Goal: Task Accomplishment & Management: Complete application form

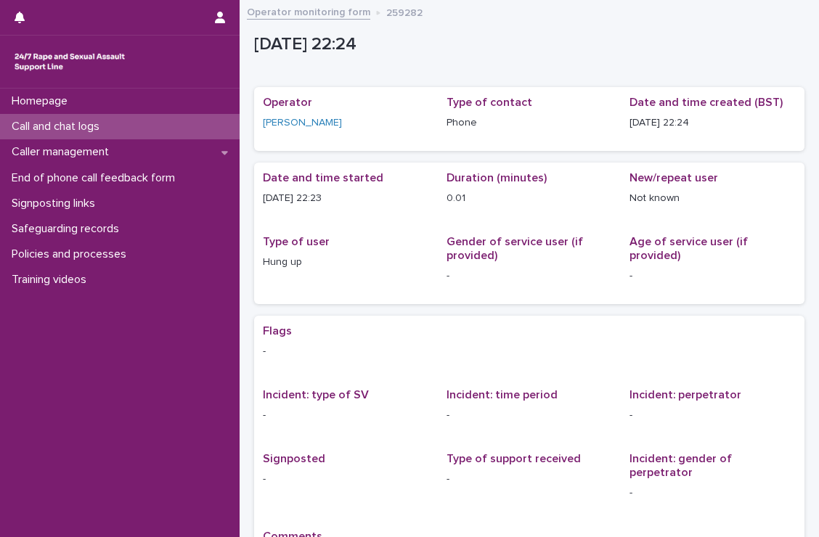
click at [138, 129] on div "Call and chat logs" at bounding box center [120, 126] width 240 height 25
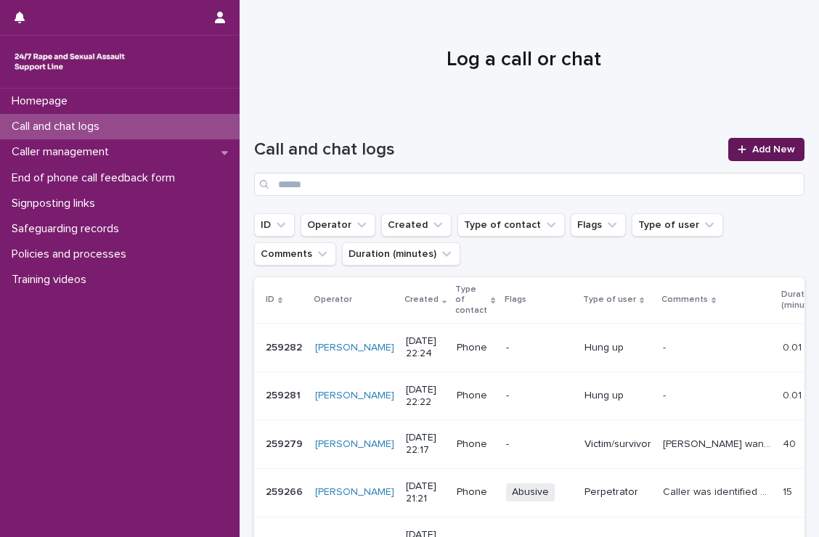
click at [761, 153] on span "Add New" at bounding box center [773, 150] width 43 height 10
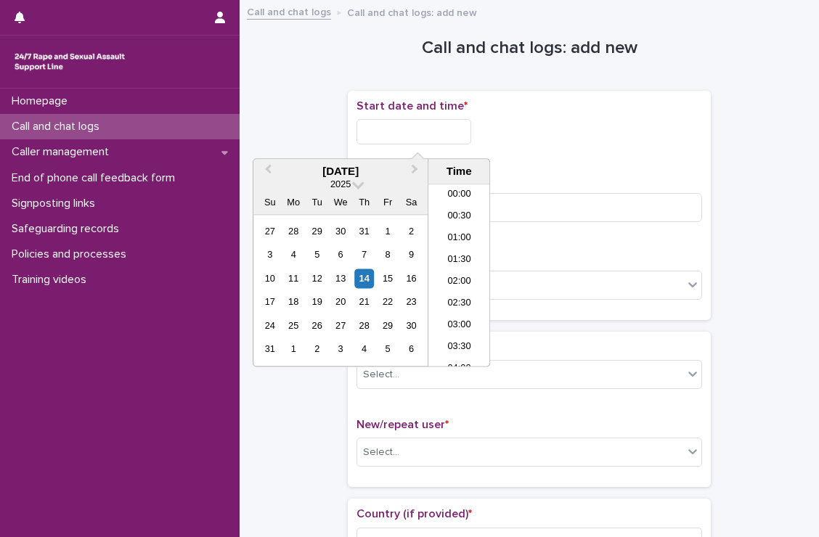
scroll to position [864, 0]
click at [415, 126] on input "text" at bounding box center [414, 131] width 115 height 25
click at [445, 299] on li "22:00" at bounding box center [460, 291] width 62 height 22
click at [453, 142] on input "**********" at bounding box center [414, 131] width 115 height 25
type input "**********"
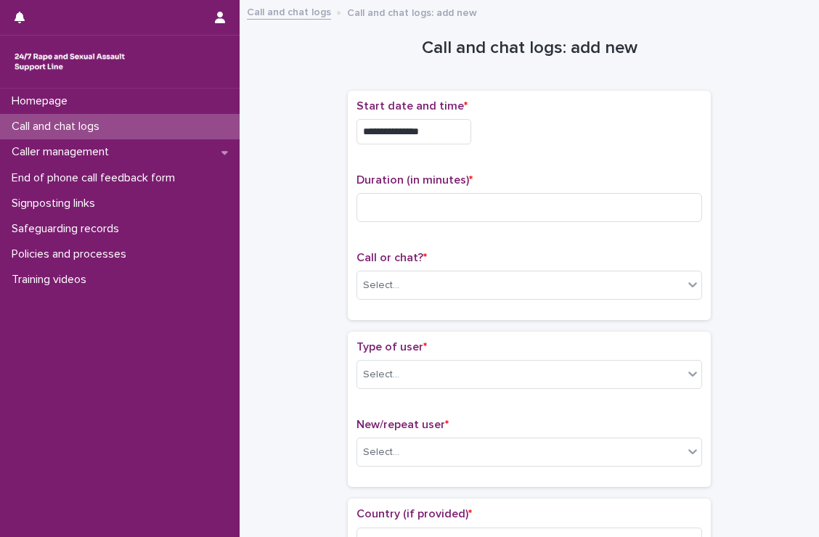
click at [558, 169] on div "**********" at bounding box center [530, 206] width 346 height 212
click at [516, 211] on input at bounding box center [530, 207] width 346 height 29
type input "**"
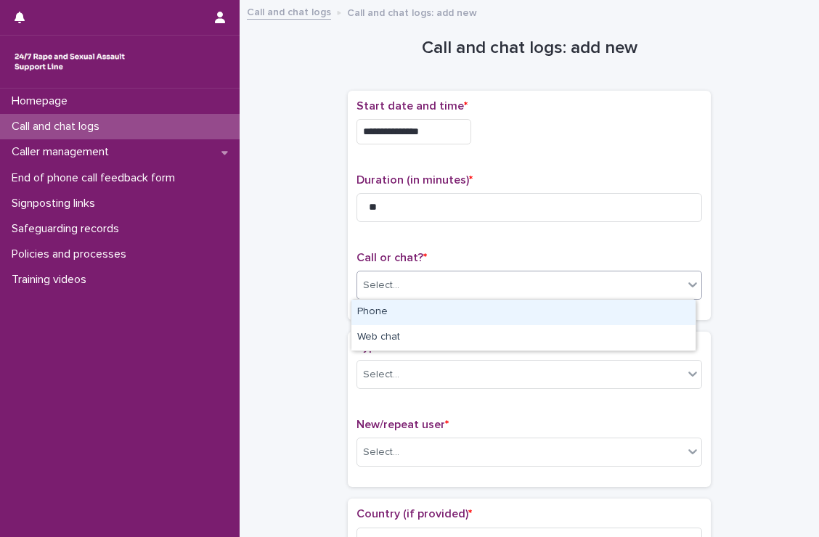
click at [510, 288] on div "Select..." at bounding box center [520, 286] width 326 height 24
click at [487, 312] on div "Phone" at bounding box center [524, 312] width 344 height 25
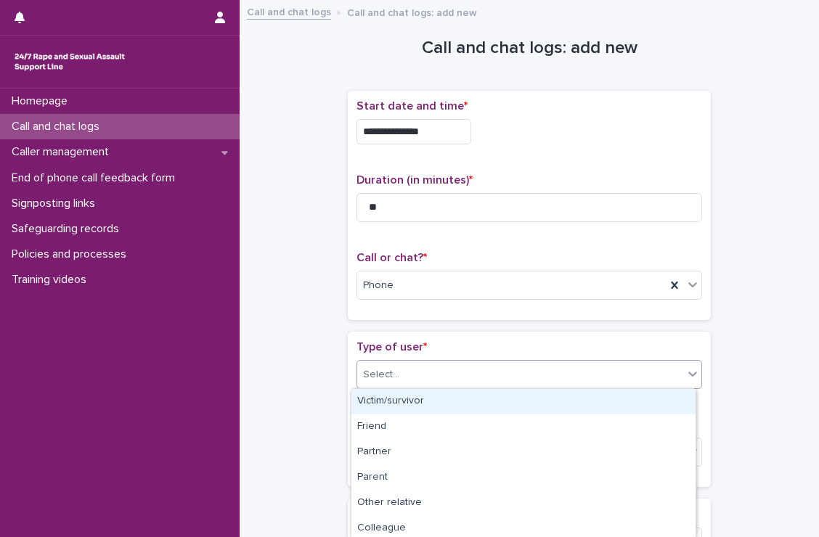
click at [484, 368] on div "Select..." at bounding box center [520, 375] width 326 height 24
click at [453, 411] on div "Victim/survivor" at bounding box center [524, 401] width 344 height 25
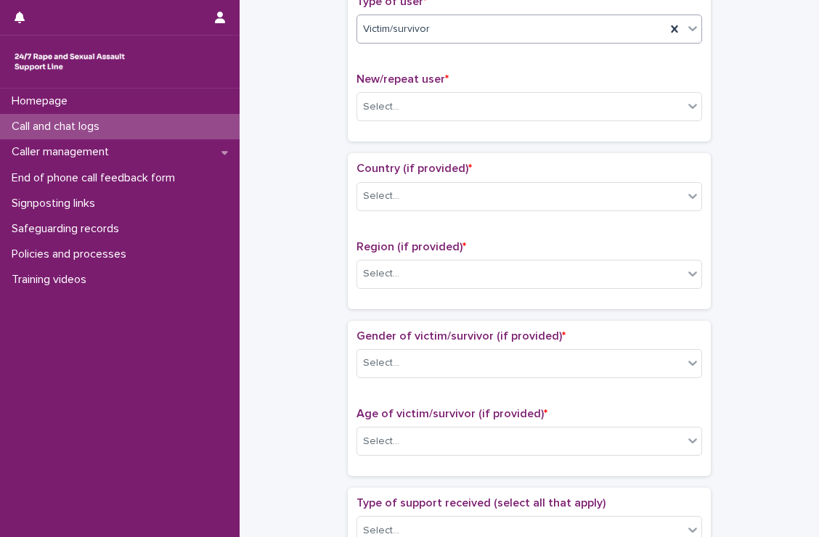
scroll to position [354, 0]
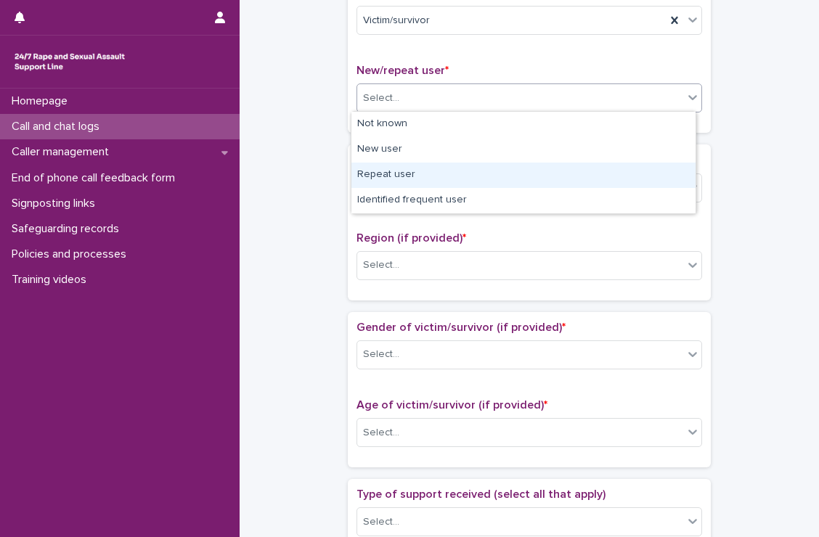
drag, startPoint x: 447, startPoint y: 98, endPoint x: 412, endPoint y: 175, distance: 84.8
click at [412, 175] on body "**********" at bounding box center [409, 268] width 819 height 537
click at [412, 175] on div "Repeat user" at bounding box center [524, 175] width 344 height 25
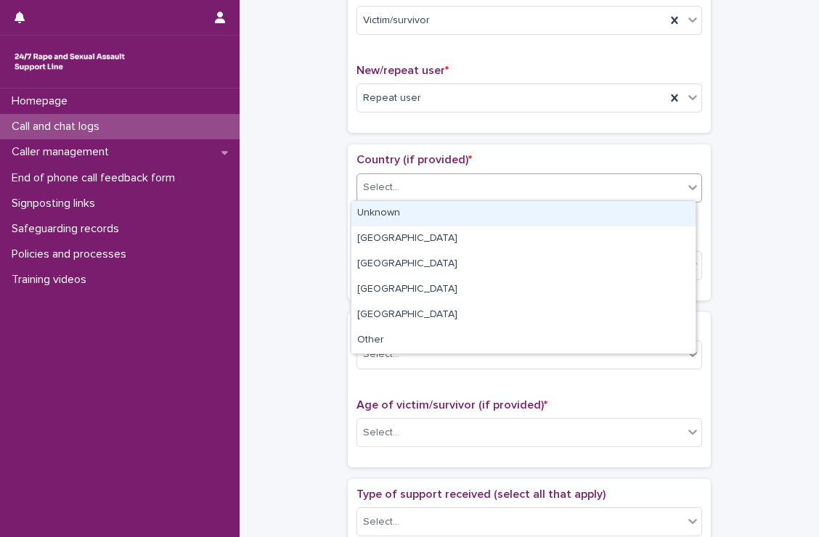
click at [413, 178] on div "Select..." at bounding box center [520, 188] width 326 height 24
click at [400, 210] on div "Unknown" at bounding box center [524, 213] width 344 height 25
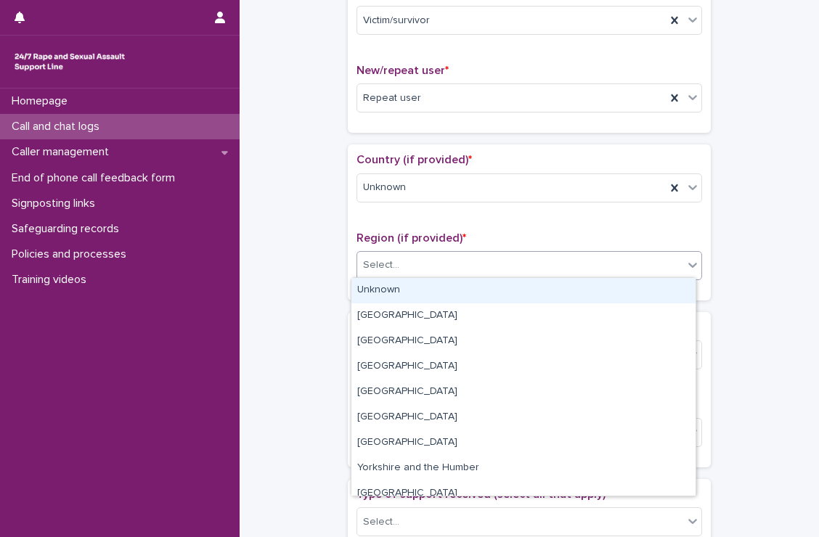
click at [410, 277] on body "**********" at bounding box center [409, 268] width 819 height 537
click at [399, 291] on div "Unknown" at bounding box center [524, 290] width 344 height 25
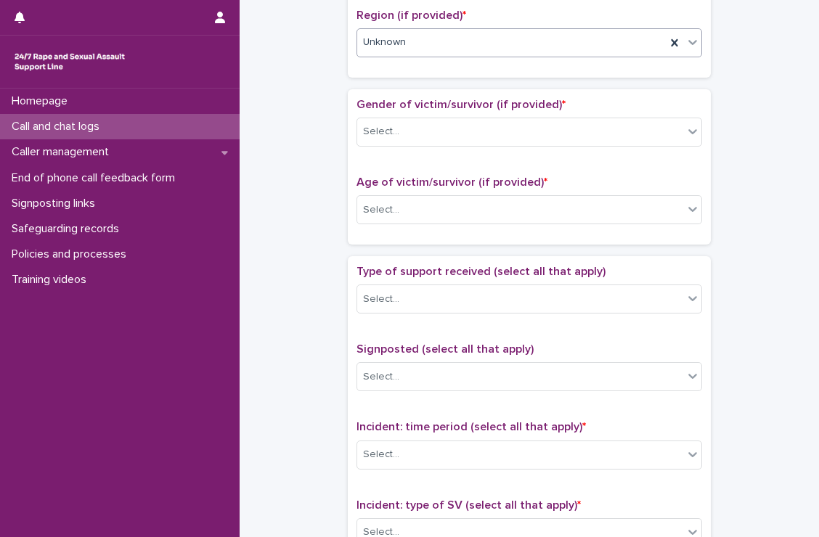
scroll to position [578, 0]
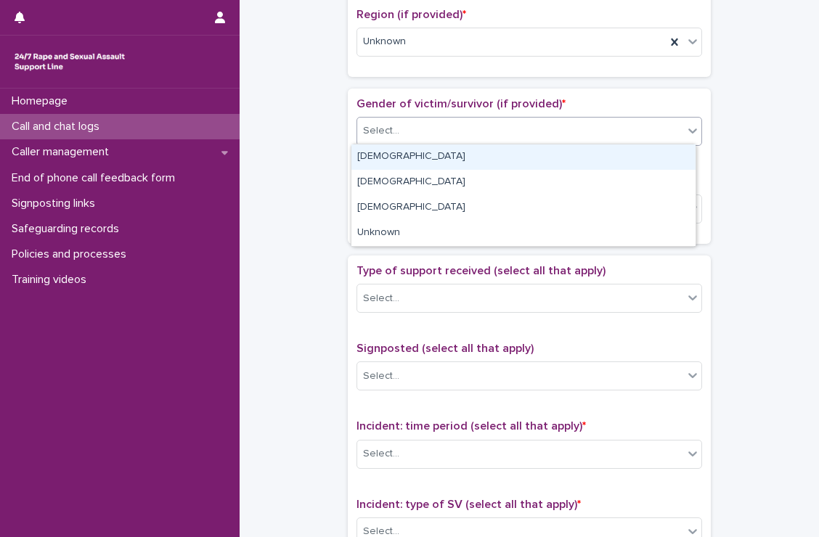
click at [432, 135] on div "Select..." at bounding box center [520, 131] width 326 height 24
click at [416, 155] on div "[DEMOGRAPHIC_DATA]" at bounding box center [524, 157] width 344 height 25
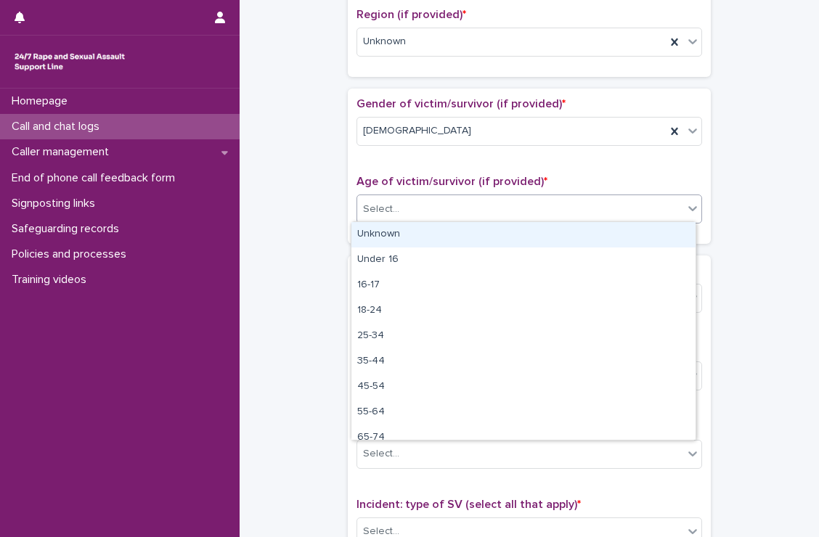
click at [416, 206] on div "Select..." at bounding box center [520, 210] width 326 height 24
click at [409, 223] on div "Unknown" at bounding box center [524, 234] width 344 height 25
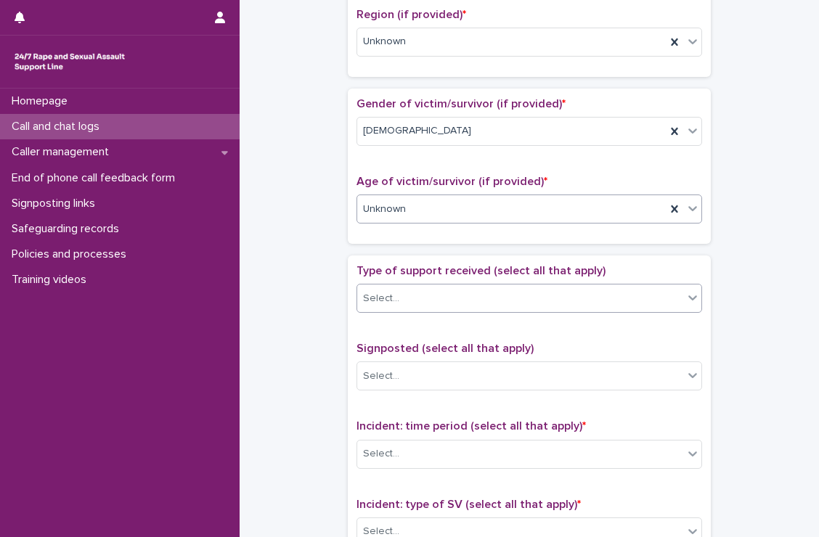
click at [417, 306] on div "Select..." at bounding box center [520, 299] width 326 height 24
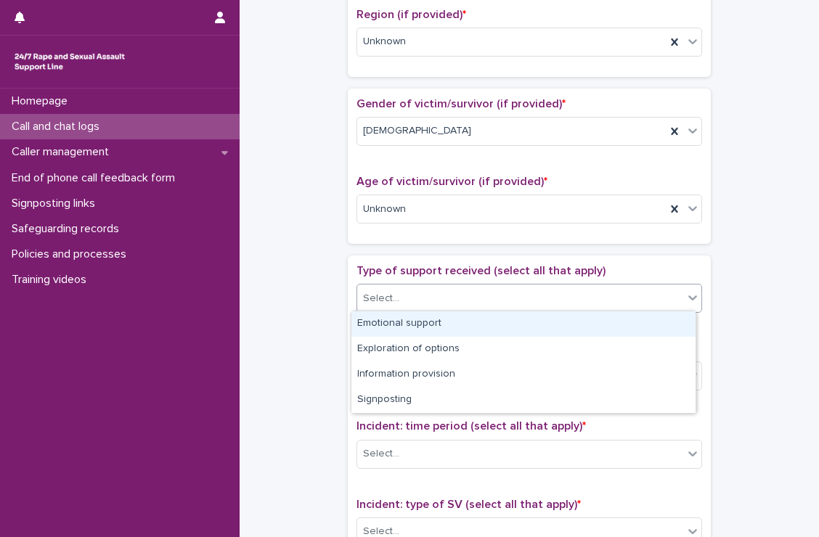
click at [402, 325] on div "Emotional support" at bounding box center [524, 324] width 344 height 25
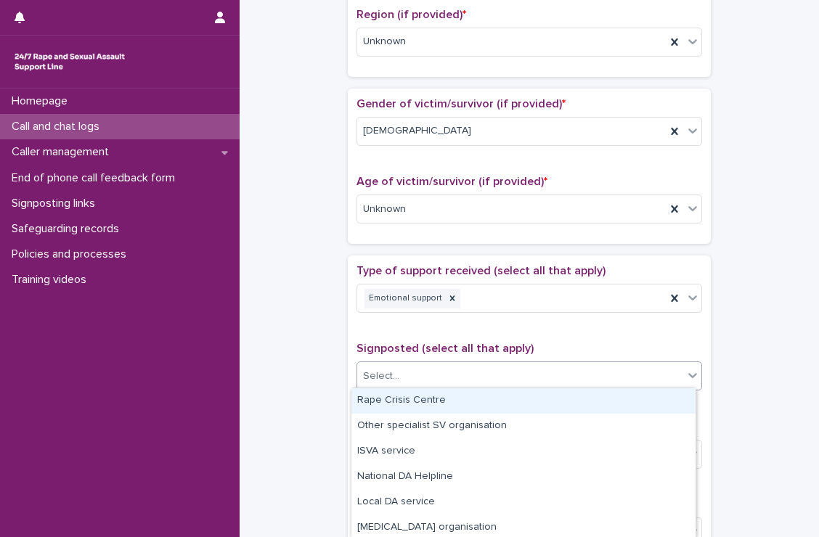
click at [404, 374] on div "Select..." at bounding box center [520, 377] width 326 height 24
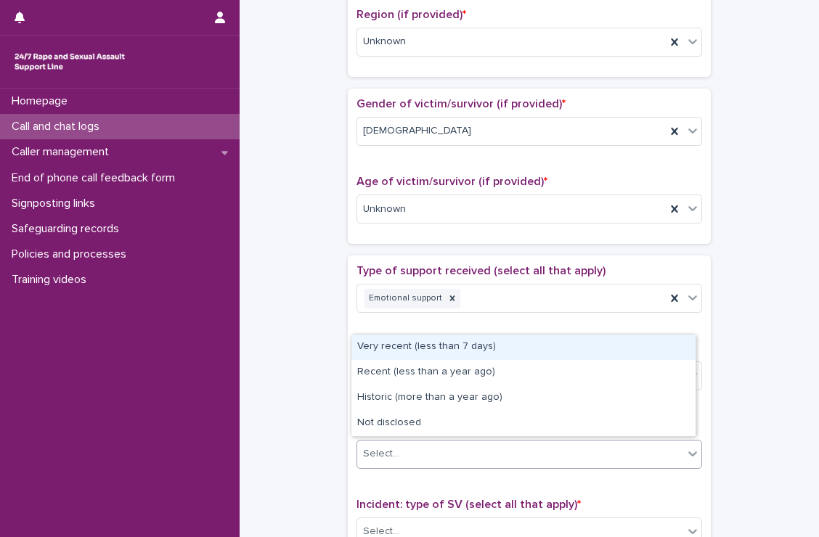
click at [453, 448] on div "Select..." at bounding box center [520, 454] width 326 height 24
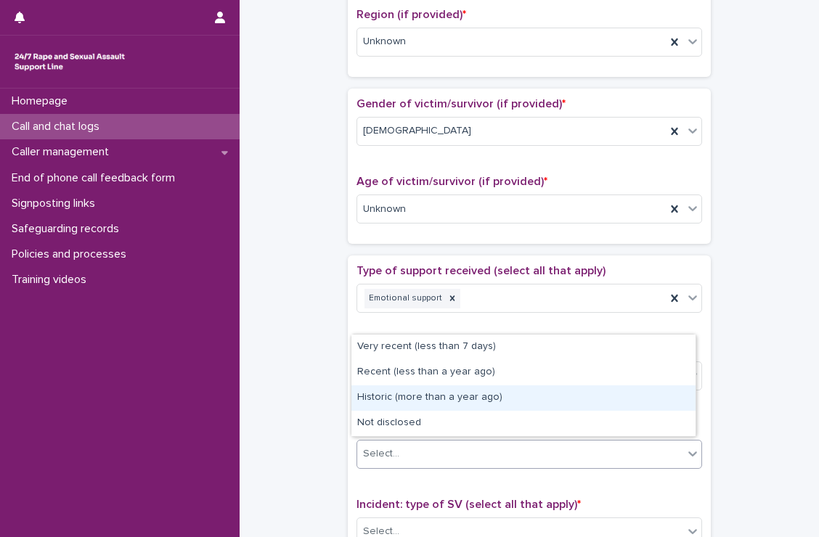
click at [415, 400] on div "Historic (more than a year ago)" at bounding box center [524, 398] width 344 height 25
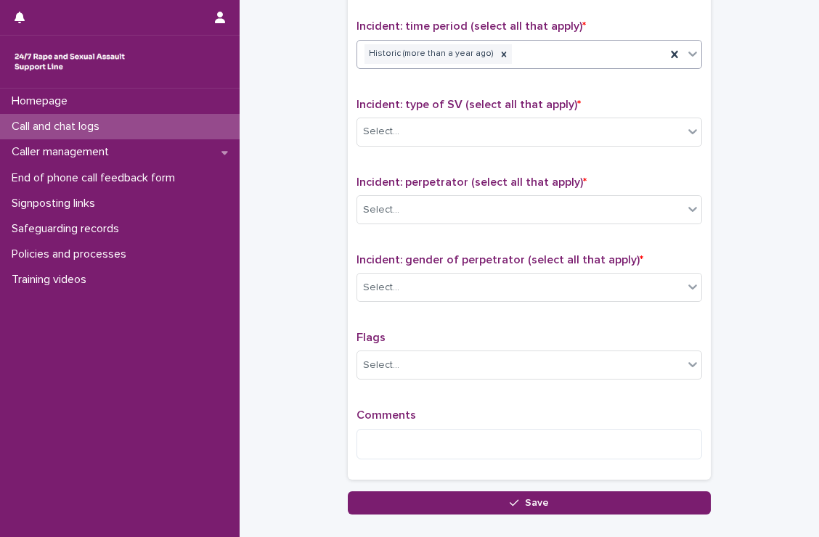
scroll to position [978, 0]
drag, startPoint x: 433, startPoint y: 144, endPoint x: 442, endPoint y: 131, distance: 16.1
click at [442, 131] on div "Incident: type of SV (select all that apply) * Select..." at bounding box center [530, 128] width 346 height 60
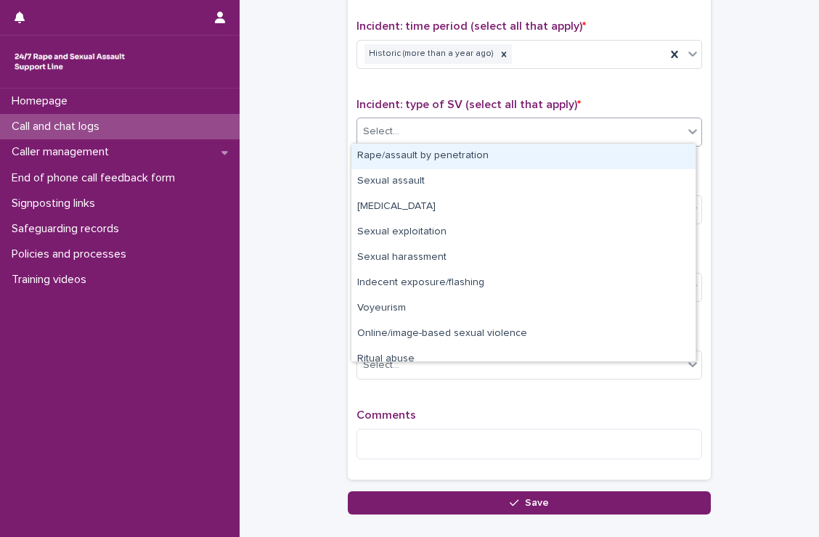
click at [442, 131] on div "Select..." at bounding box center [520, 132] width 326 height 24
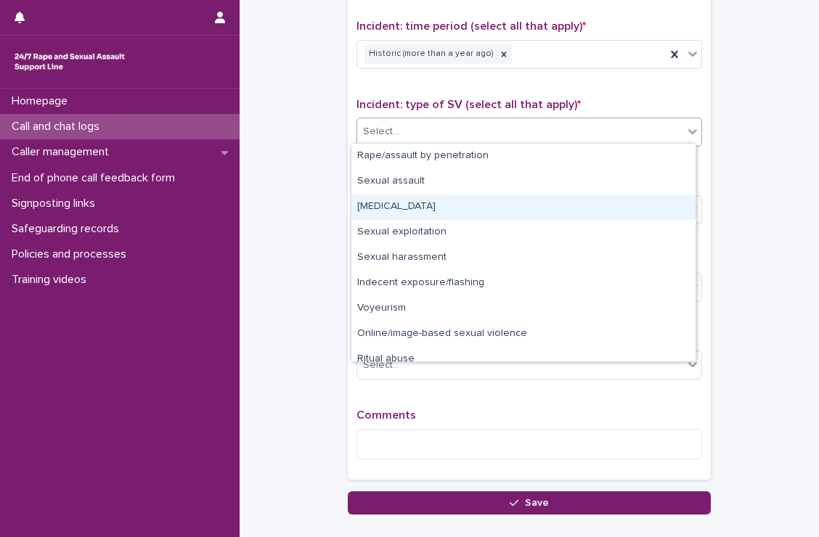
click at [439, 205] on div "[MEDICAL_DATA]" at bounding box center [524, 207] width 344 height 25
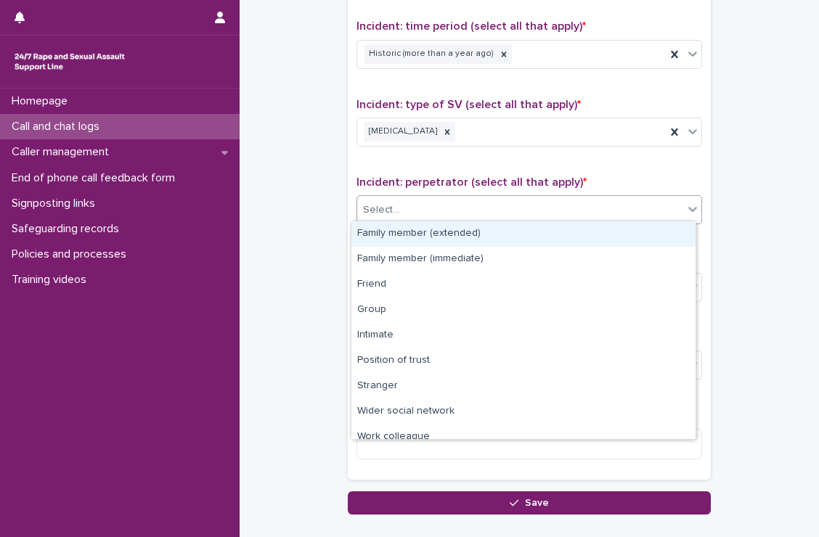
click at [439, 205] on div "Select..." at bounding box center [520, 210] width 326 height 24
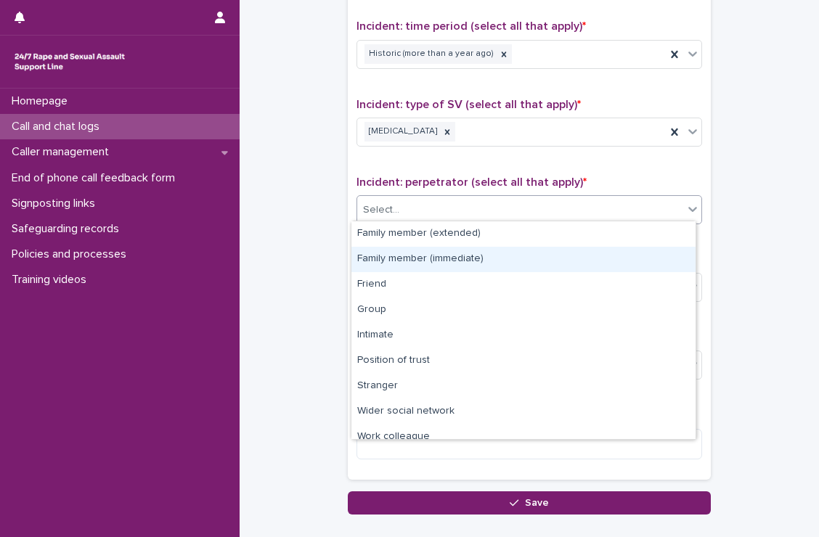
click at [447, 247] on div "Family member (immediate)" at bounding box center [524, 259] width 344 height 25
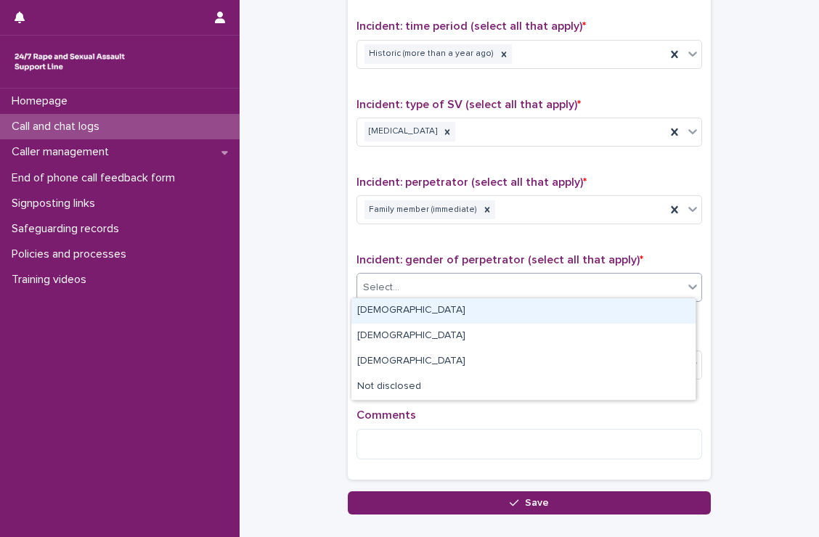
click at [435, 288] on div "Select..." at bounding box center [520, 288] width 326 height 24
click at [418, 314] on div "[DEMOGRAPHIC_DATA]" at bounding box center [524, 311] width 344 height 25
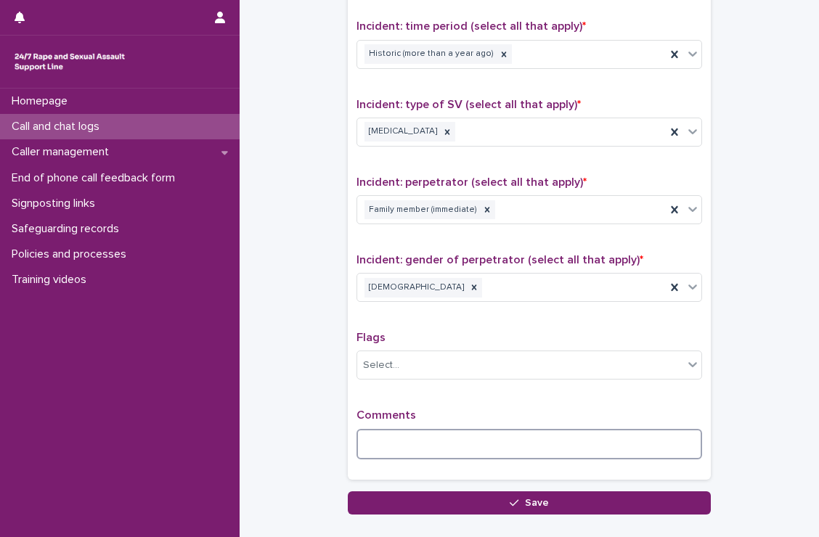
click at [401, 437] on textarea at bounding box center [530, 444] width 346 height 31
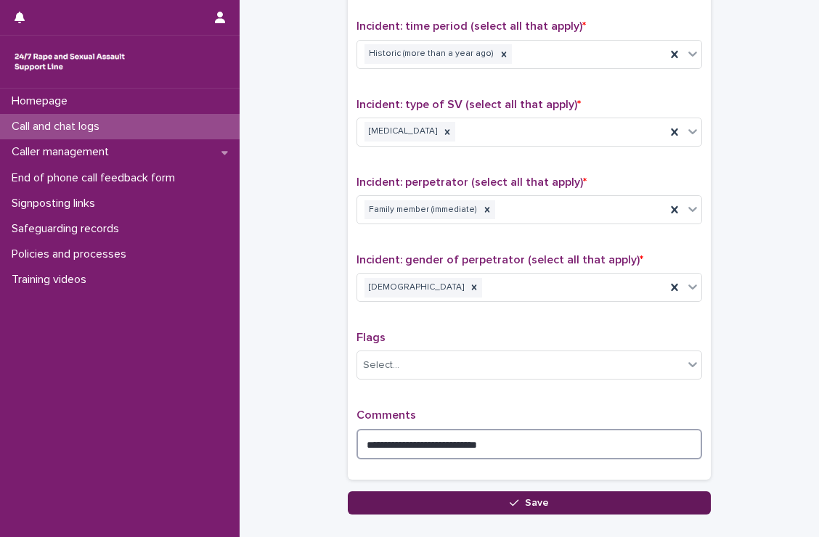
type textarea "**********"
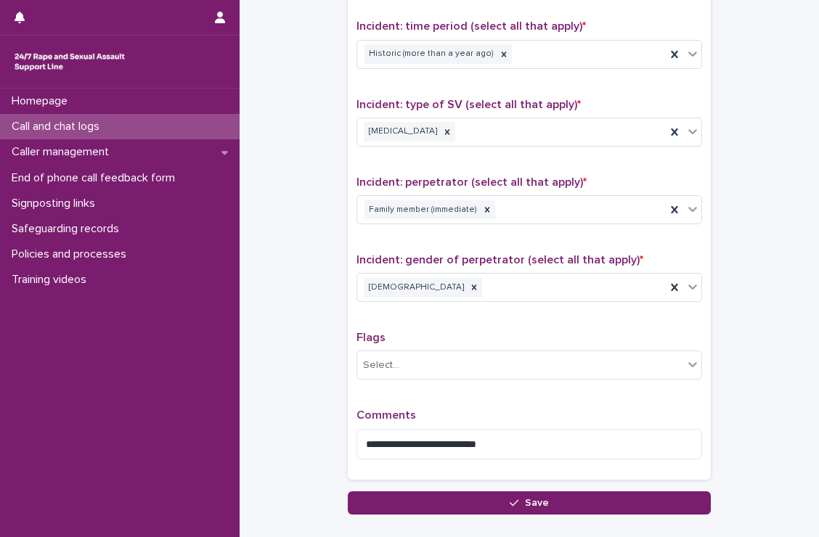
drag, startPoint x: 460, startPoint y: 497, endPoint x: 345, endPoint y: 482, distance: 115.8
click at [348, 482] on div "**********" at bounding box center [529, 173] width 363 height 636
click at [457, 492] on button "Save" at bounding box center [529, 503] width 363 height 23
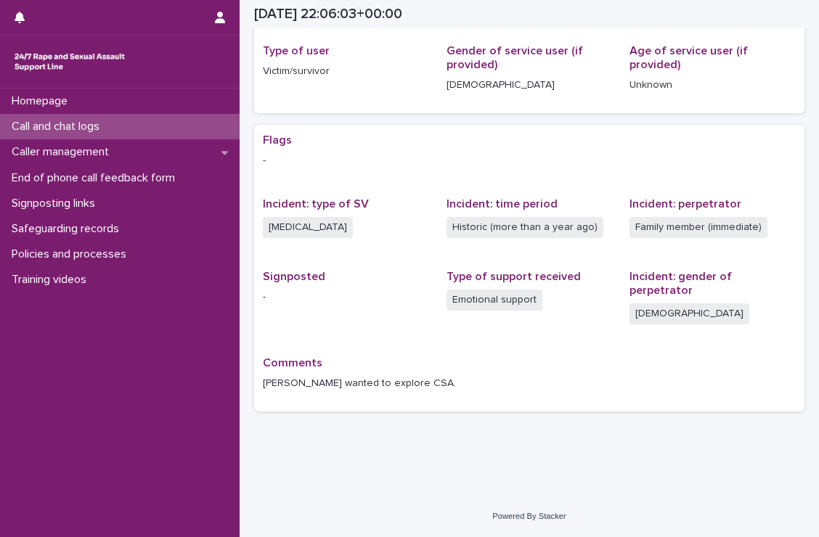
scroll to position [177, 0]
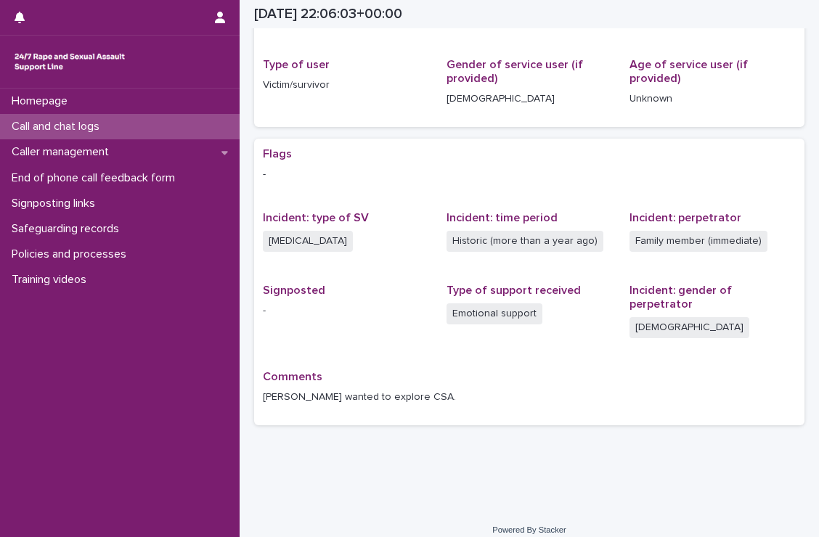
click at [120, 126] on div "Call and chat logs" at bounding box center [120, 126] width 240 height 25
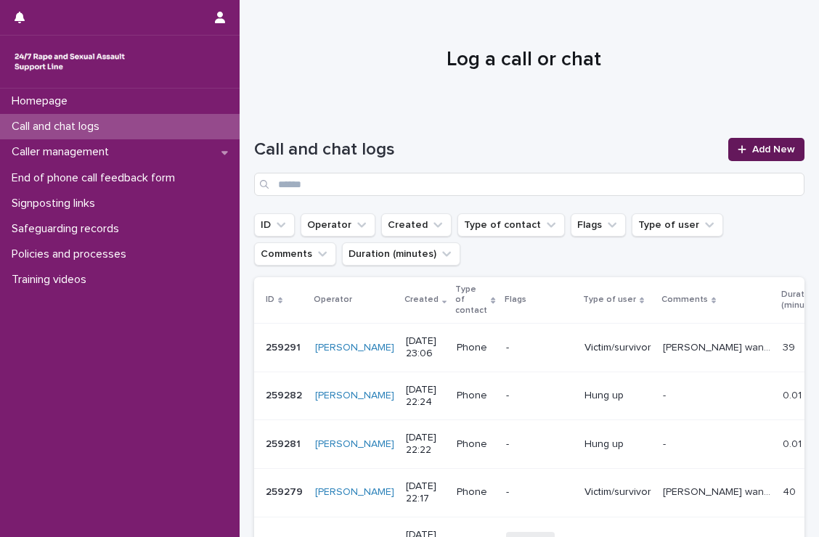
click at [777, 145] on span "Add New" at bounding box center [773, 150] width 43 height 10
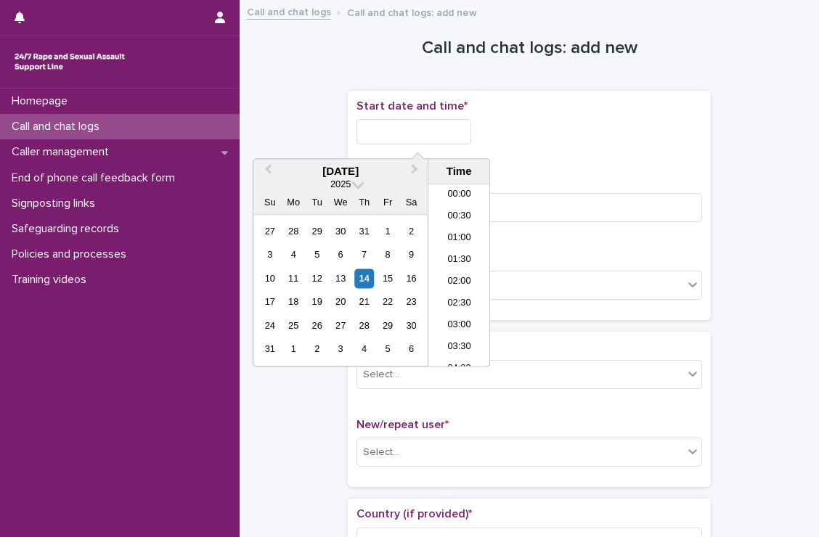
click at [423, 124] on input "text" at bounding box center [414, 131] width 115 height 25
click at [450, 333] on li "23:00" at bounding box center [460, 335] width 62 height 22
click at [457, 119] on input "**********" at bounding box center [414, 131] width 115 height 25
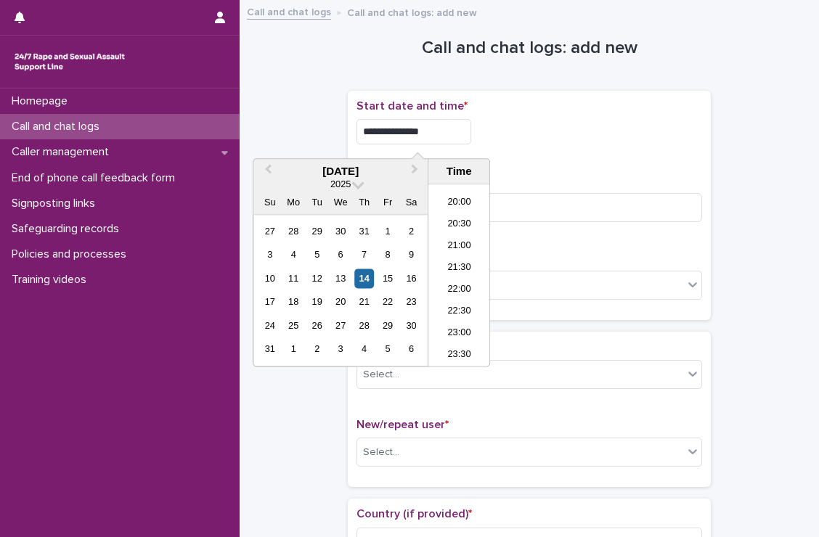
type input "**********"
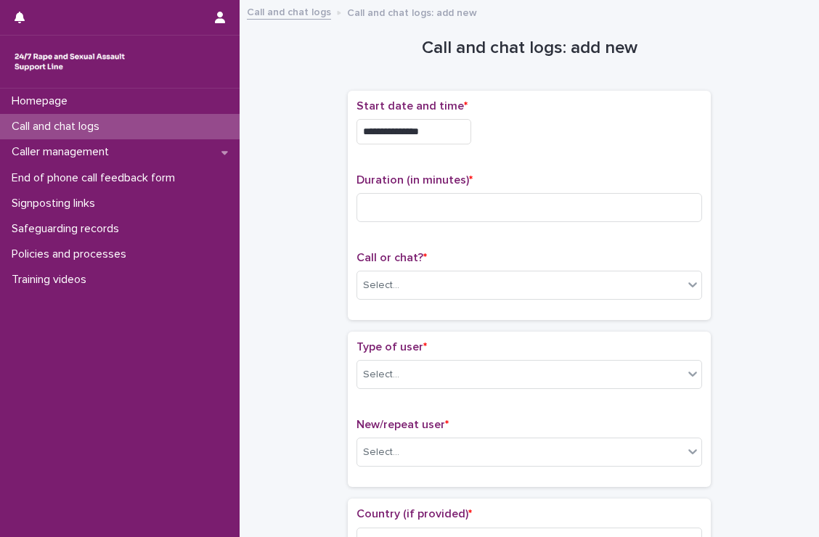
click at [540, 162] on div "**********" at bounding box center [530, 206] width 346 height 212
click at [505, 208] on input at bounding box center [530, 207] width 346 height 29
type input "****"
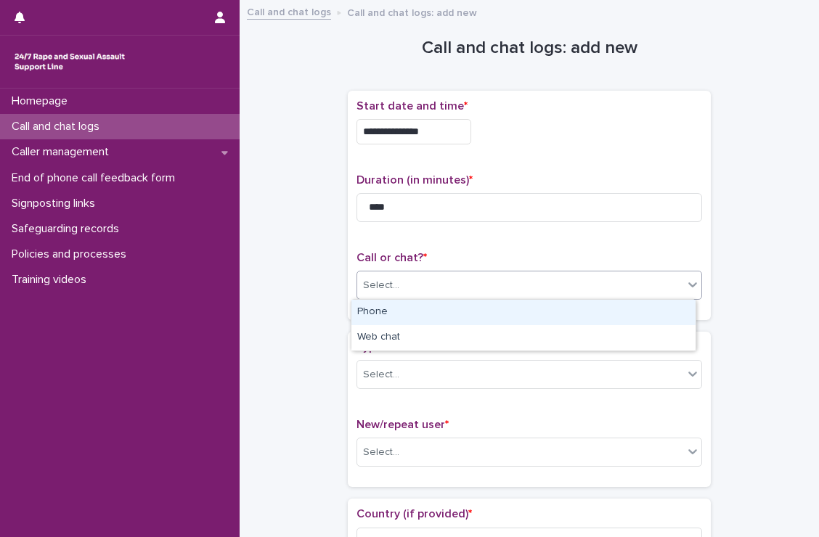
click at [500, 288] on div "Select..." at bounding box center [520, 286] width 326 height 24
click at [464, 313] on div "Phone" at bounding box center [524, 312] width 344 height 25
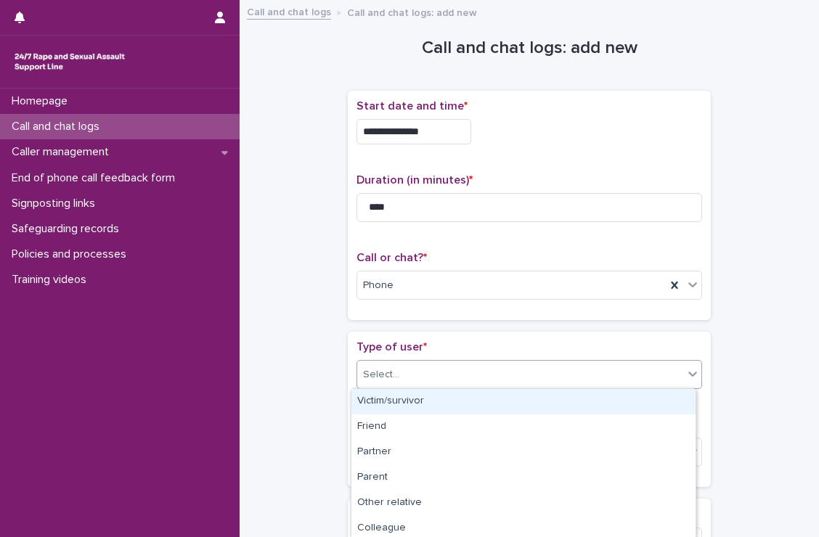
click at [450, 374] on div "Select..." at bounding box center [520, 375] width 326 height 24
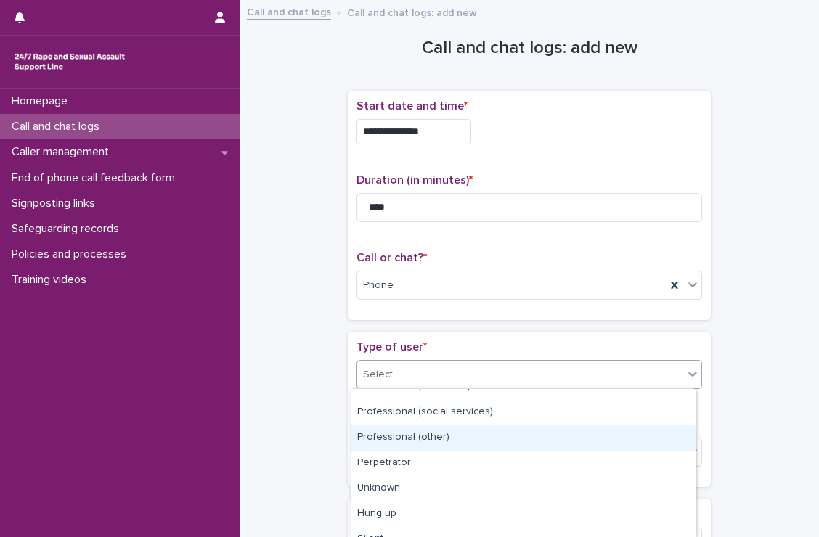
scroll to position [232, 0]
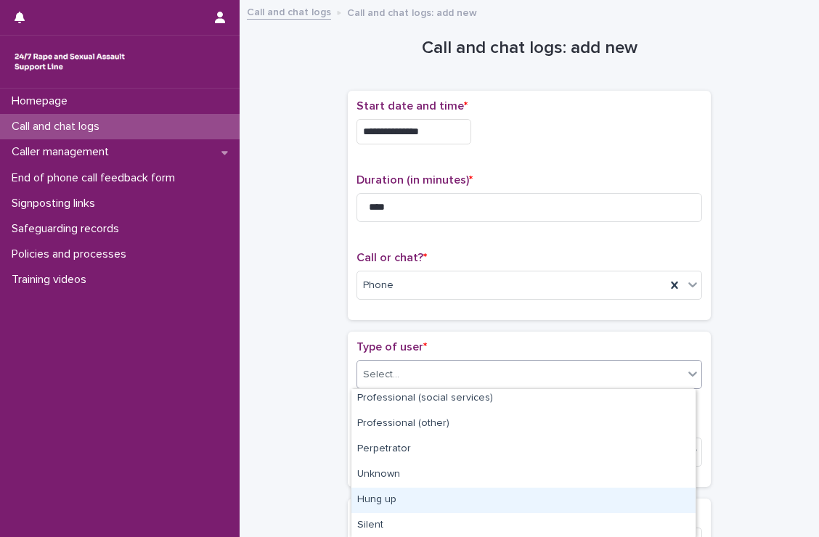
click at [407, 501] on div "Hung up" at bounding box center [524, 500] width 344 height 25
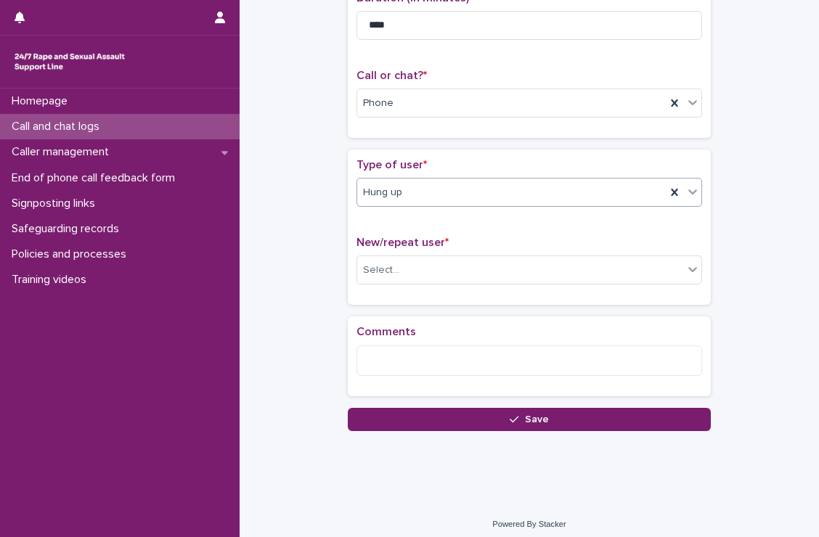
scroll to position [186, 0]
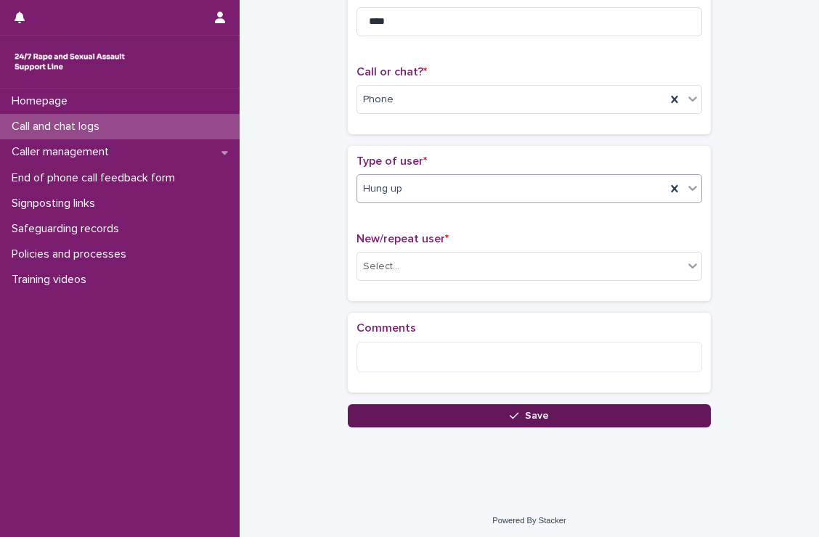
click at [487, 415] on button "Save" at bounding box center [529, 416] width 363 height 23
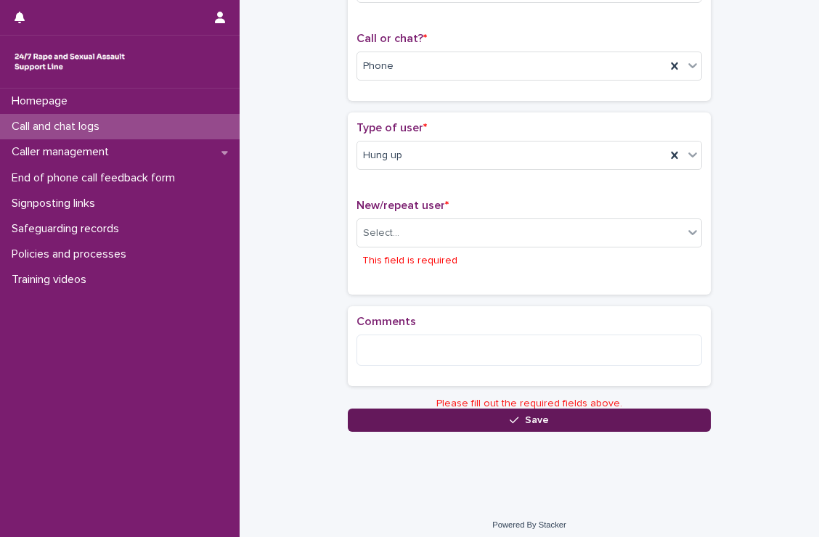
scroll to position [226, 0]
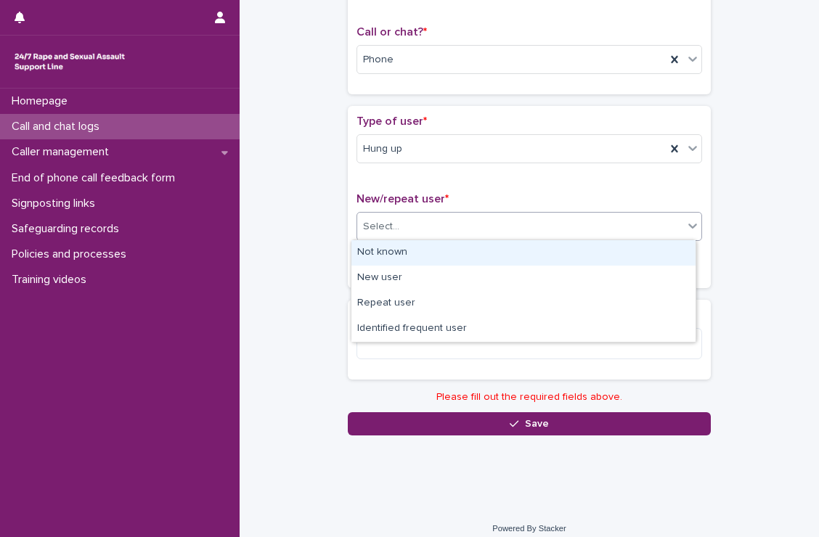
click at [488, 229] on div "Select..." at bounding box center [520, 227] width 326 height 24
click at [457, 250] on div "Not known" at bounding box center [524, 252] width 344 height 25
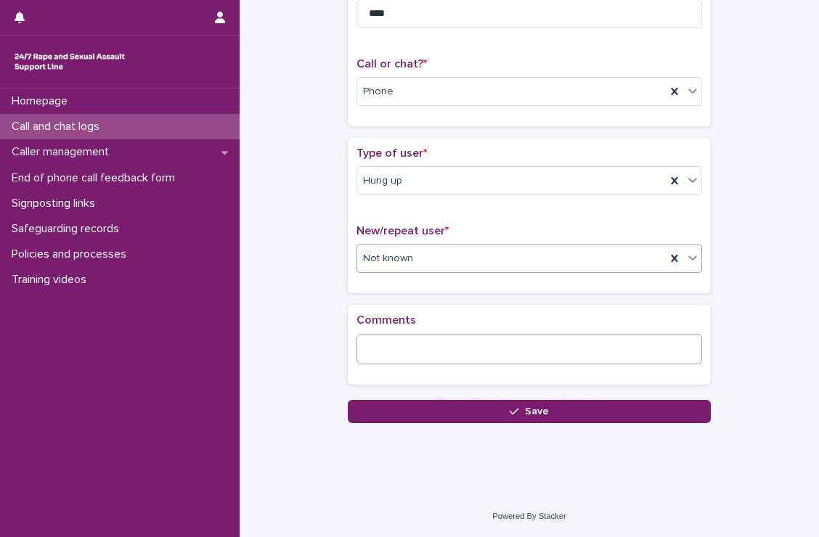
scroll to position [189, 0]
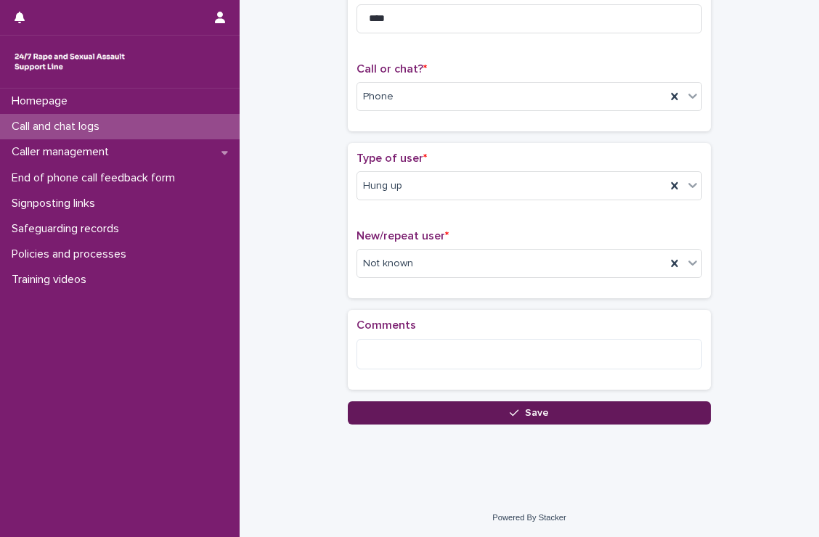
click at [493, 412] on button "Save" at bounding box center [529, 413] width 363 height 23
